Goal: Check status: Check status

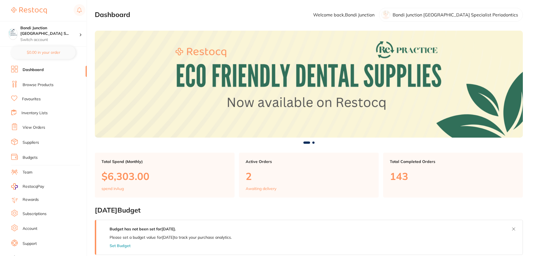
click at [43, 86] on link "Browse Products" at bounding box center [38, 85] width 31 height 6
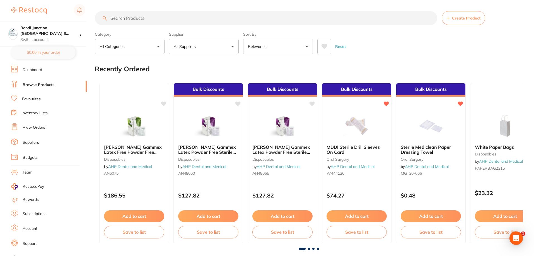
click at [32, 128] on link "View Orders" at bounding box center [34, 128] width 23 height 6
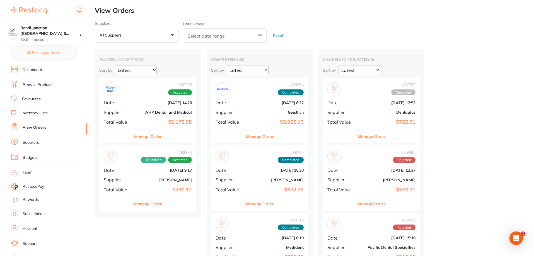
click at [152, 112] on b "AHP Dental and Medical" at bounding box center [164, 112] width 56 height 4
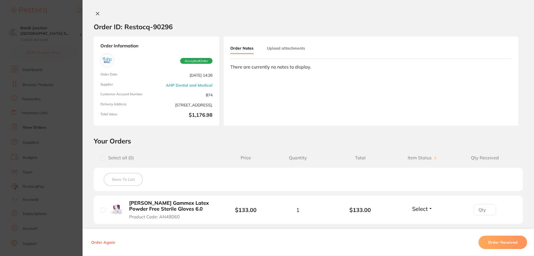
click at [47, 110] on section "Order ID: Restocq- 90296 Order Information Accepted Order Order Date [DATE] 14:…" at bounding box center [267, 128] width 534 height 256
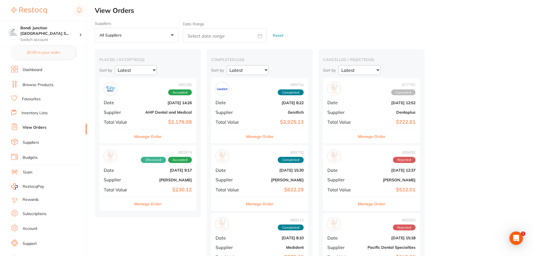
drag, startPoint x: 134, startPoint y: 168, endPoint x: 136, endPoint y: 163, distance: 5.7
click at [134, 168] on div "# 82874 1 Received Accepted Date [DATE] 9:17 Supplier [PERSON_NAME] Total Value…" at bounding box center [147, 172] width 97 height 52
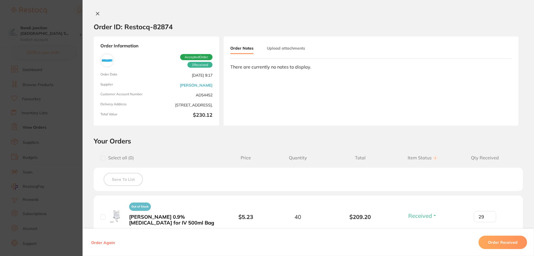
click at [47, 104] on section "Order ID: Restocq- 82874 Order Information 1 Received Accepted Order Order Date…" at bounding box center [267, 128] width 534 height 256
